Goal: Transaction & Acquisition: Purchase product/service

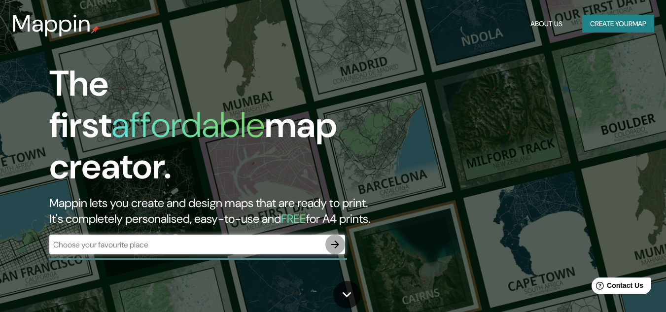
click at [336, 240] on icon "button" at bounding box center [335, 244] width 8 height 8
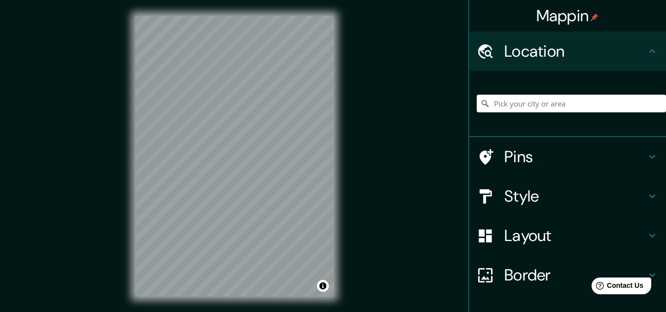
click at [531, 105] on input "Pick your city or area" at bounding box center [570, 104] width 189 height 18
type input "microcentro"
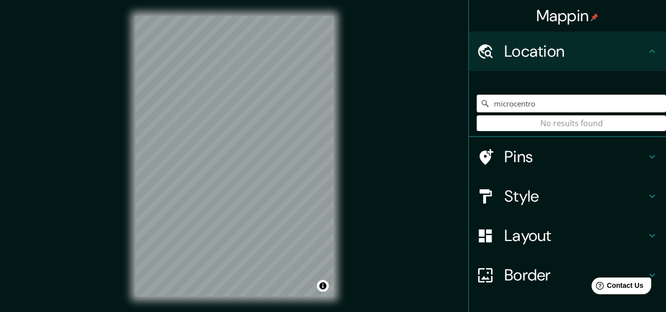
drag, startPoint x: 531, startPoint y: 105, endPoint x: 475, endPoint y: 107, distance: 56.2
click at [476, 107] on div "microcentro No results found" at bounding box center [570, 104] width 189 height 18
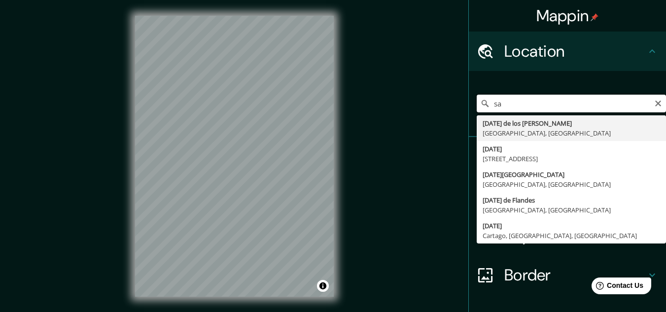
type input "s"
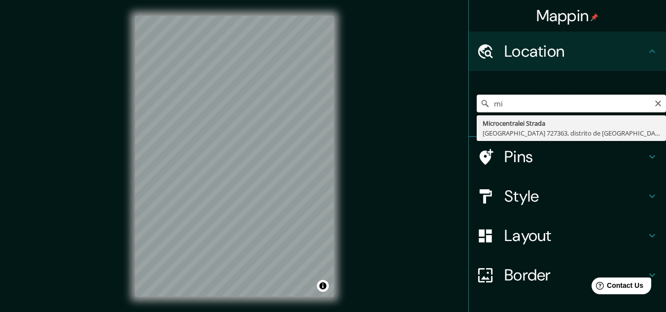
type input "m"
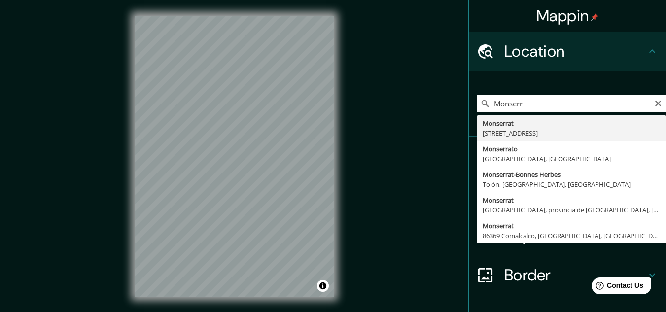
type input "[STREET_ADDRESS]"
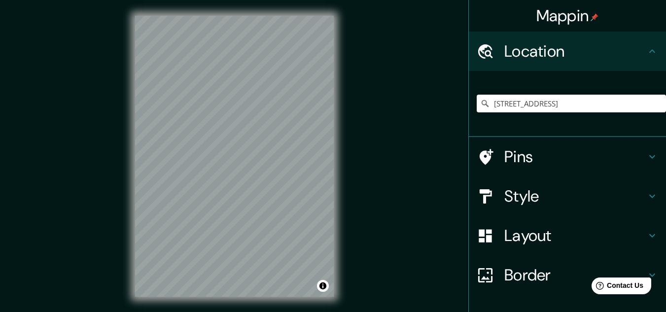
click at [578, 203] on h4 "Style" at bounding box center [575, 196] width 142 height 20
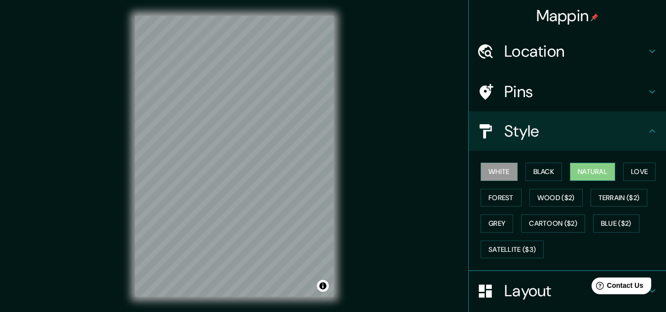
click at [601, 165] on button "Natural" at bounding box center [591, 172] width 45 height 18
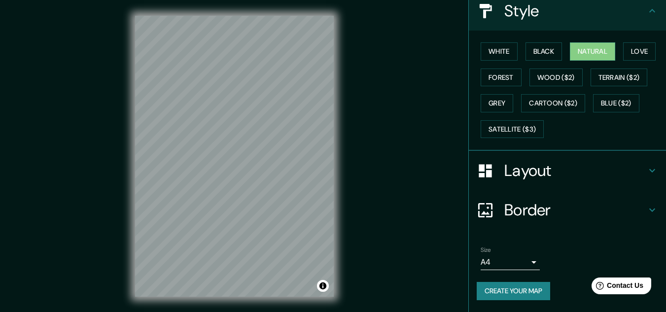
scroll to position [16, 0]
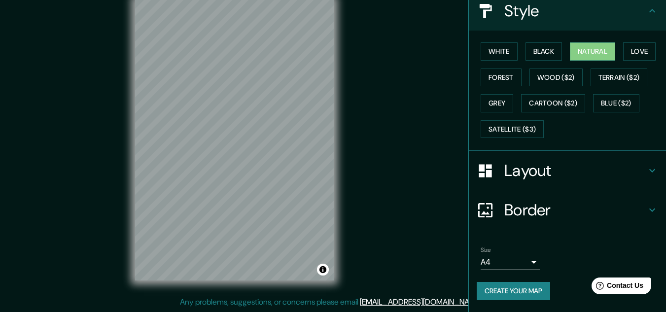
click at [517, 265] on body "Mappin Location [GEOGRAPHIC_DATA], C1091, [GEOGRAPHIC_DATA], [GEOGRAPHIC_DATA],…" at bounding box center [333, 140] width 666 height 312
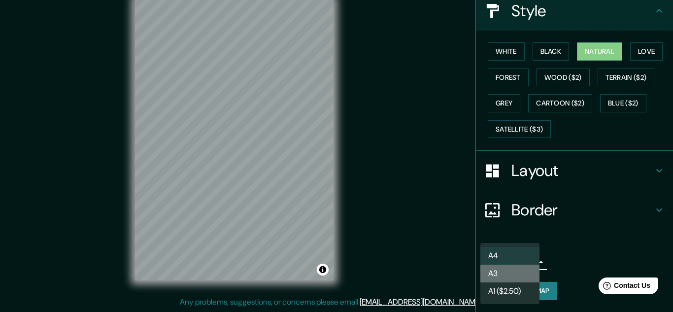
click at [508, 272] on li "A3" at bounding box center [509, 274] width 59 height 18
type input "a4"
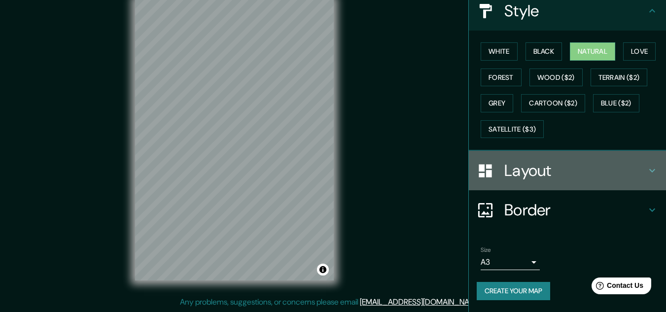
click at [585, 151] on div "Layout" at bounding box center [566, 170] width 197 height 39
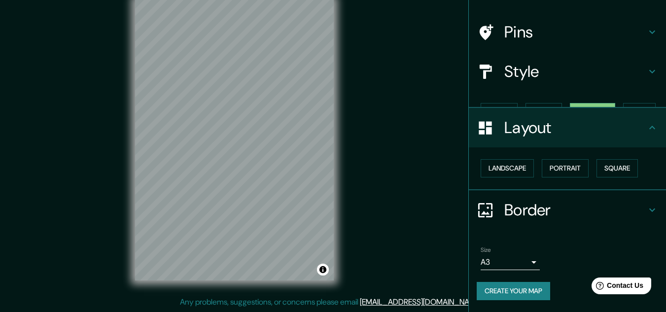
scroll to position [42, 0]
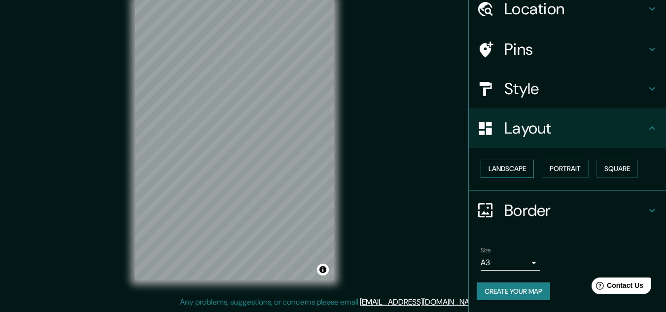
click at [519, 162] on button "Landscape" at bounding box center [506, 169] width 53 height 18
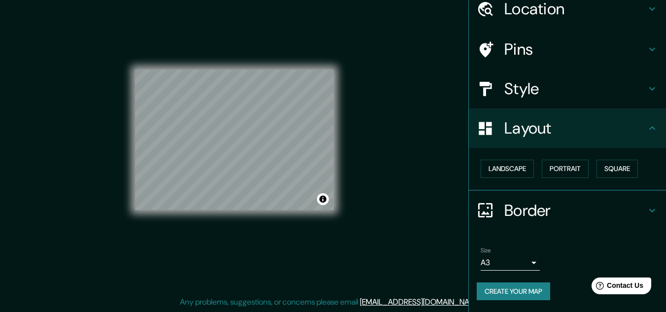
click at [557, 261] on div "Size A3 a4" at bounding box center [566, 259] width 181 height 32
click at [552, 85] on h4 "Style" at bounding box center [575, 89] width 142 height 20
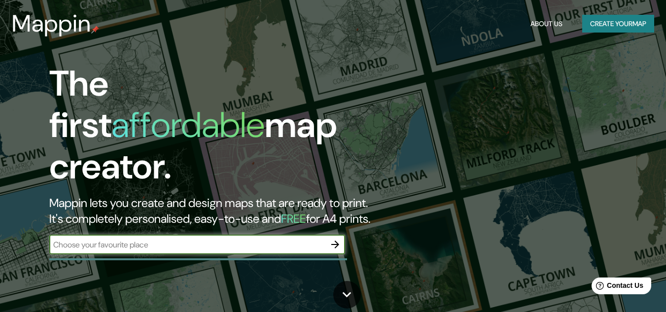
click at [298, 239] on input "text" at bounding box center [187, 244] width 276 height 11
click at [336, 238] on icon "button" at bounding box center [335, 244] width 12 height 12
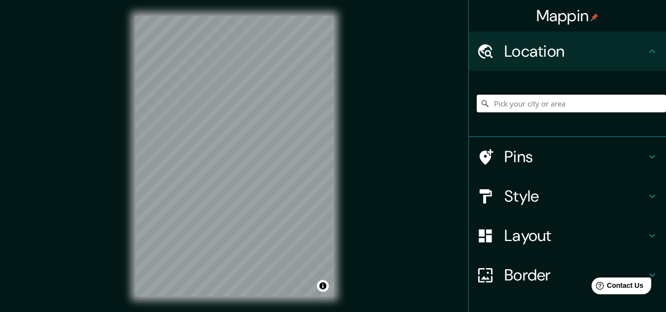
click at [526, 96] on input "Pick your city or area" at bounding box center [570, 104] width 189 height 18
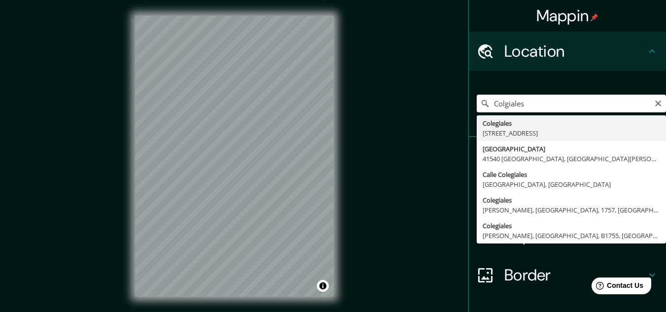
type input "[STREET_ADDRESS]"
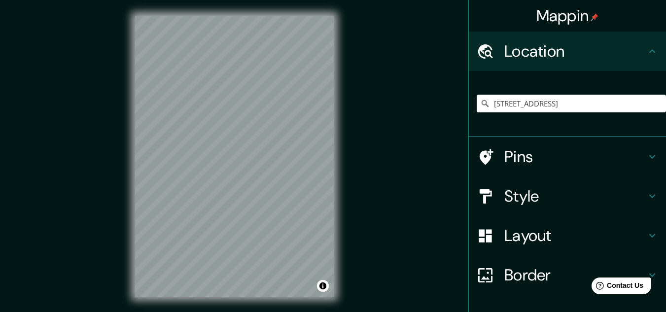
click at [517, 196] on h4 "Style" at bounding box center [575, 196] width 142 height 20
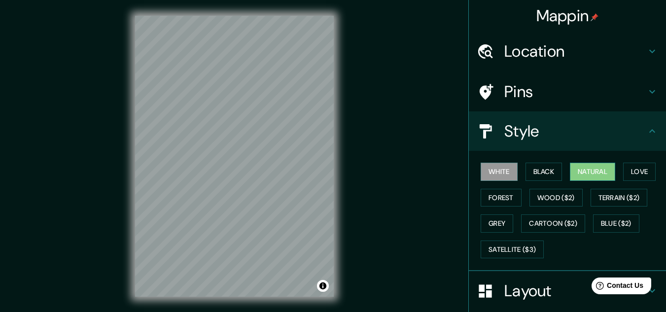
click at [589, 166] on button "Natural" at bounding box center [591, 172] width 45 height 18
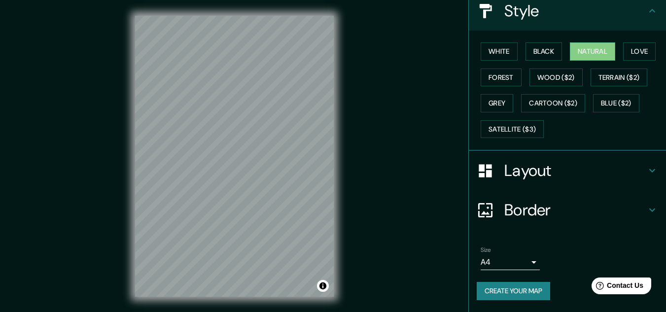
click at [524, 264] on body "Mappin Location [STREET_ADDRESS] Pins Style White Black Natural Love Forest Woo…" at bounding box center [333, 156] width 666 height 312
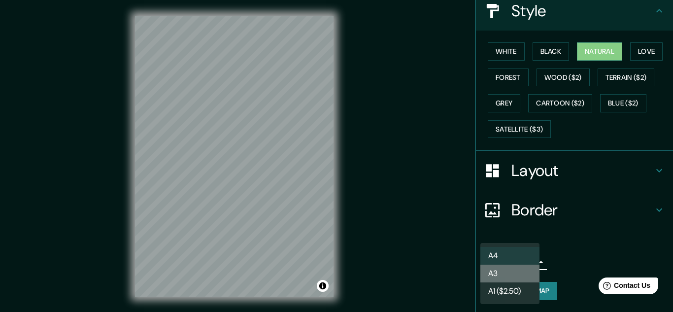
click at [513, 273] on li "A3" at bounding box center [509, 274] width 59 height 18
type input "a4"
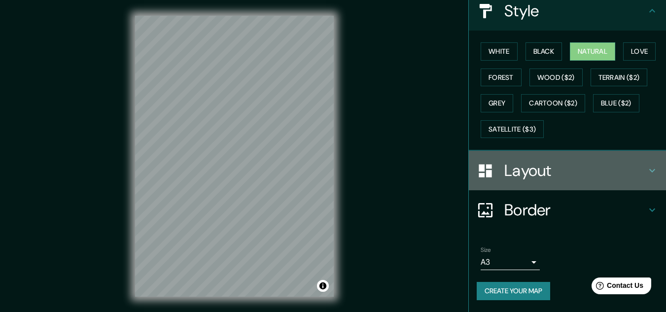
click at [555, 156] on div "Layout" at bounding box center [566, 170] width 197 height 39
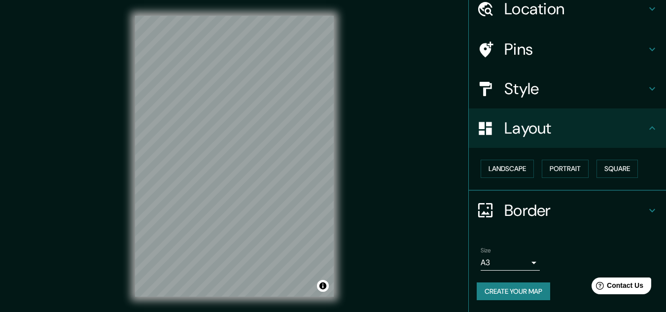
scroll to position [42, 0]
click at [518, 172] on button "Landscape" at bounding box center [506, 169] width 53 height 18
